Goal: Transaction & Acquisition: Obtain resource

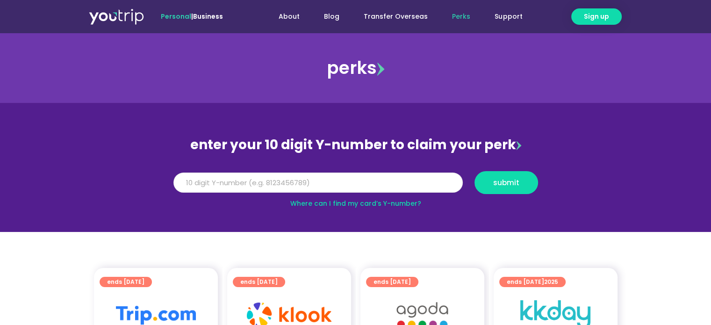
click at [305, 184] on input "Y Number" at bounding box center [317, 183] width 289 height 21
type input "8136351783"
click at [499, 181] on span "submit" at bounding box center [506, 182] width 26 height 7
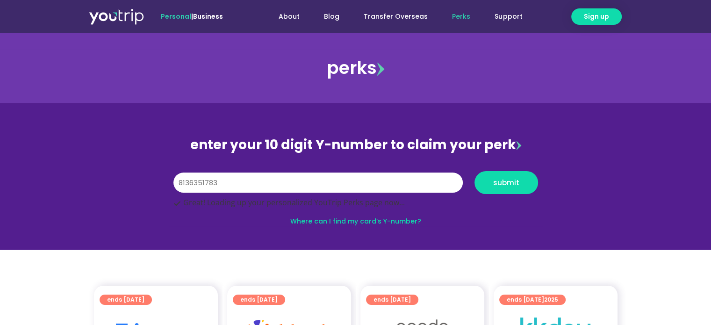
scroll to position [26, 0]
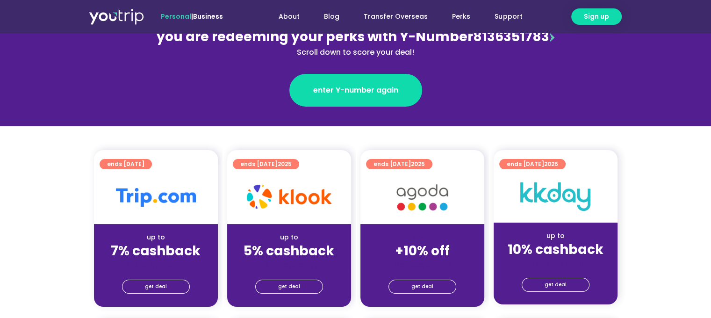
scroll to position [140, 0]
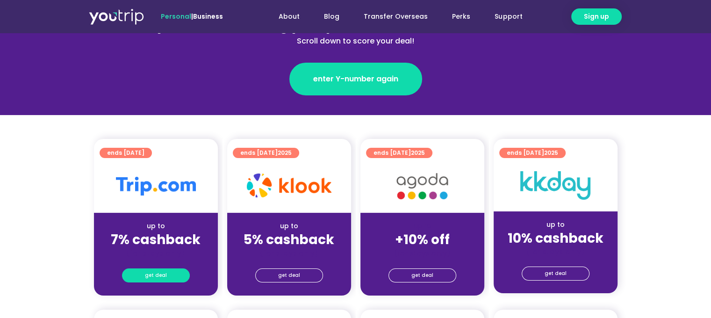
click at [148, 276] on span "get deal" at bounding box center [156, 275] width 22 height 13
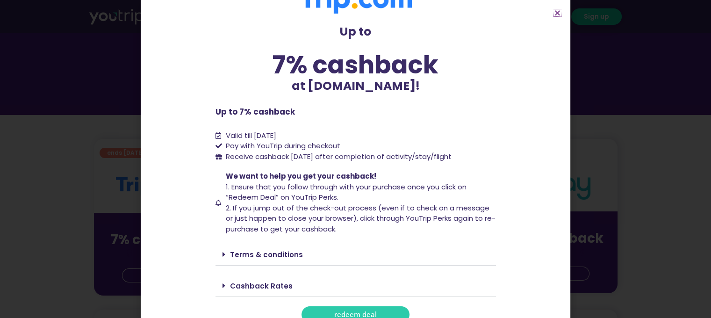
scroll to position [38, 0]
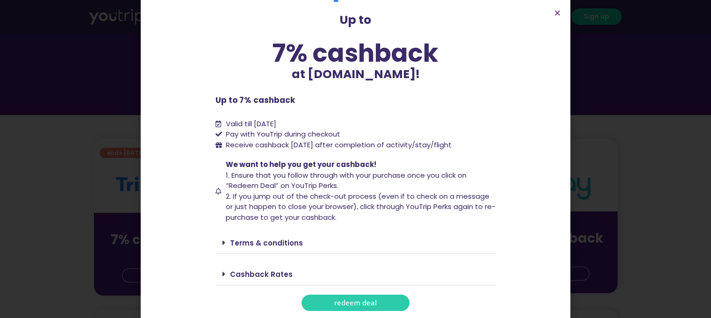
click at [349, 303] on span "redeem deal" at bounding box center [355, 302] width 43 height 7
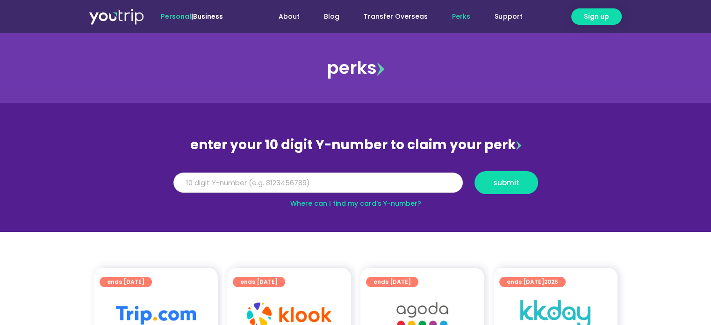
click at [305, 180] on input "Y Number" at bounding box center [317, 183] width 289 height 21
click at [252, 186] on input "Y Number" at bounding box center [317, 183] width 289 height 21
type input "8136351783"
click at [509, 180] on span "submit" at bounding box center [506, 182] width 26 height 7
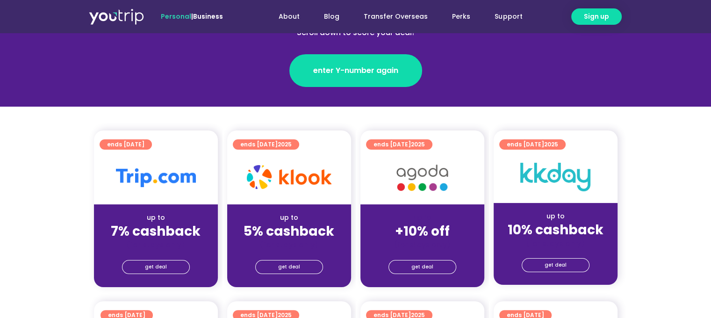
scroll to position [281, 0]
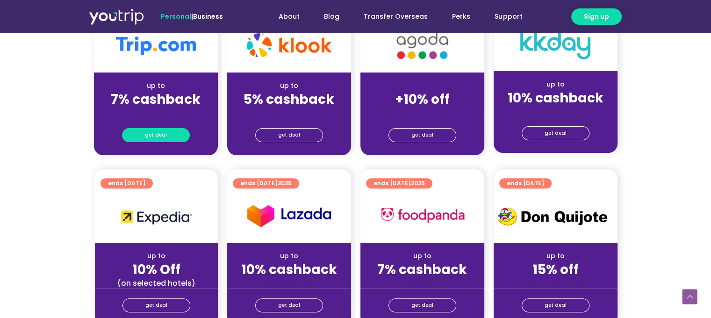
click at [153, 132] on span "get deal" at bounding box center [156, 135] width 22 height 13
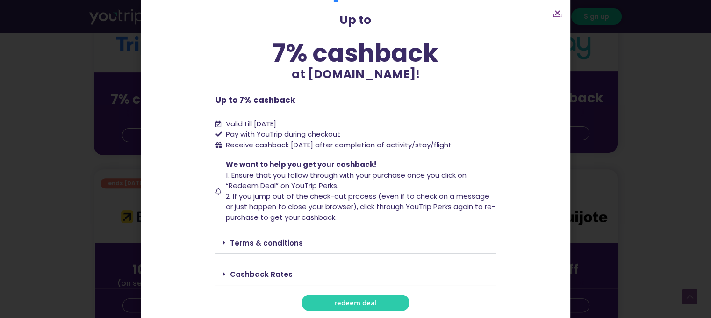
scroll to position [468, 0]
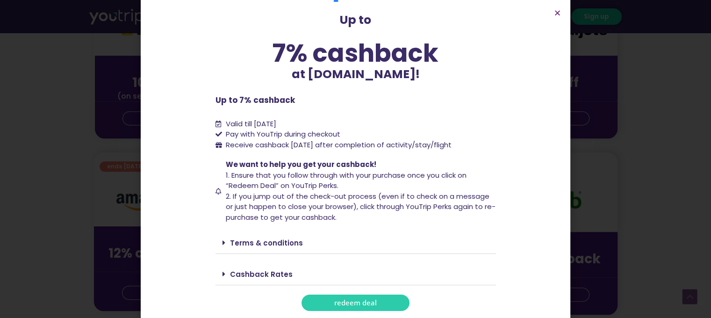
click at [371, 302] on span "redeem deal" at bounding box center [355, 302] width 43 height 7
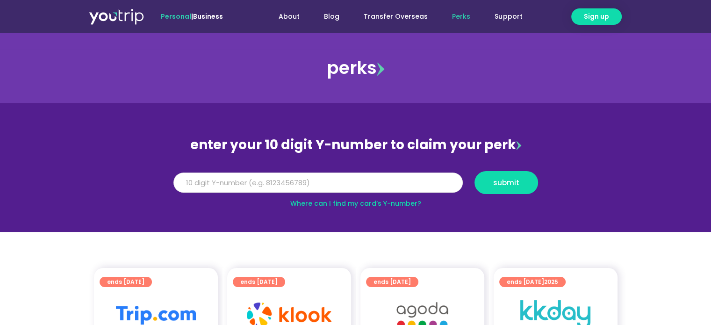
click at [324, 183] on input "Y Number" at bounding box center [317, 183] width 289 height 21
type input "8136351783"
click at [520, 184] on span "submit" at bounding box center [507, 182] width 48 height 7
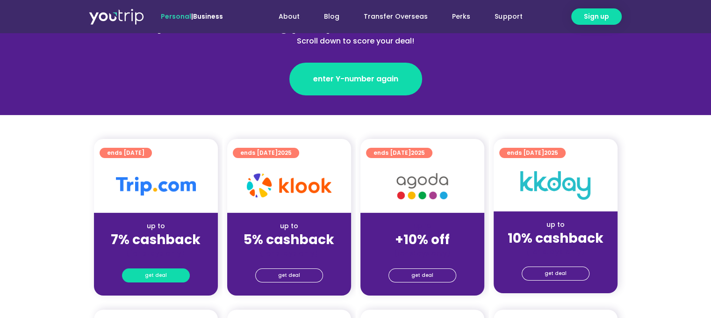
click at [155, 276] on span "get deal" at bounding box center [156, 275] width 22 height 13
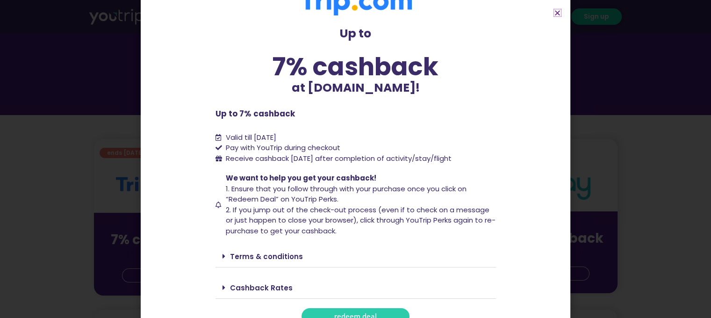
scroll to position [38, 0]
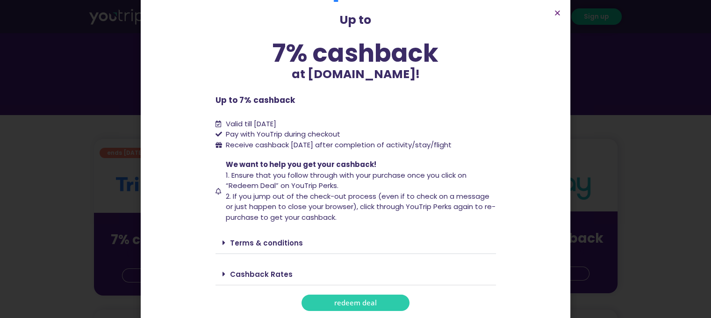
click at [357, 306] on span "redeem deal" at bounding box center [355, 302] width 43 height 7
